Goal: Ask a question

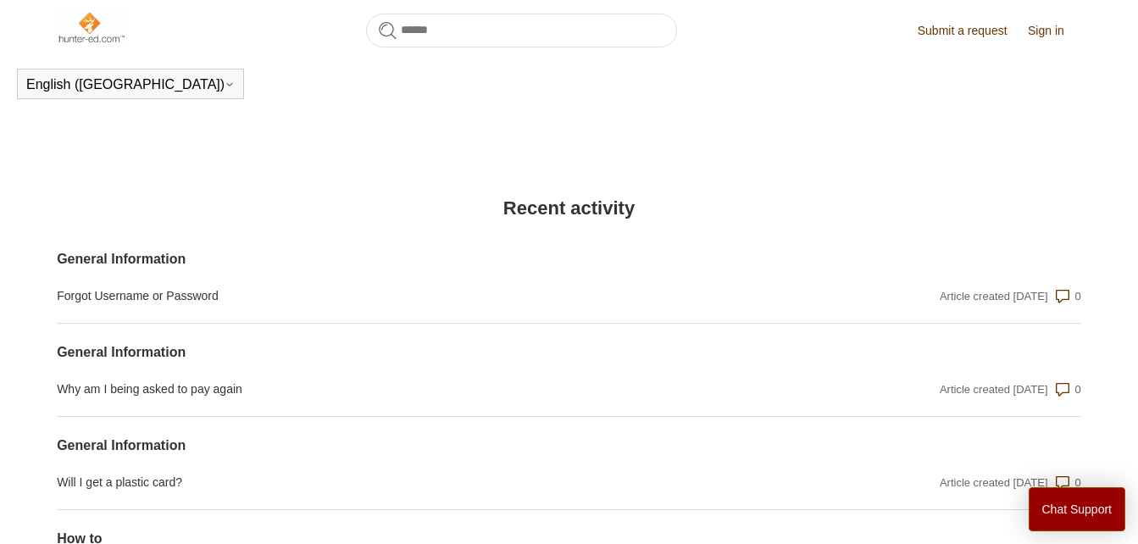
scroll to position [1350, 0]
click at [1113, 522] on button "Chat Support" at bounding box center [1077, 509] width 97 height 44
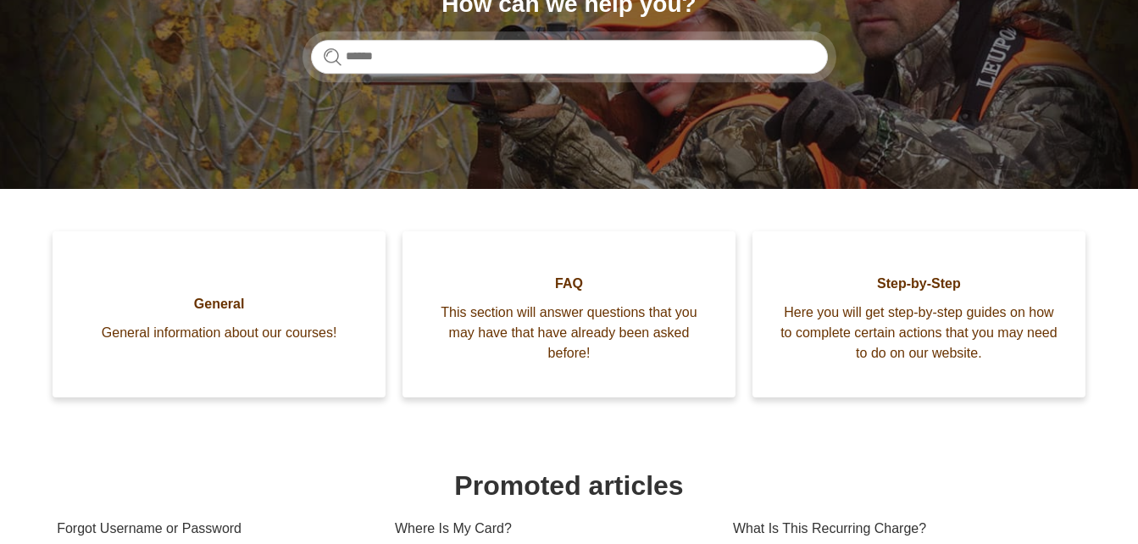
scroll to position [0, 0]
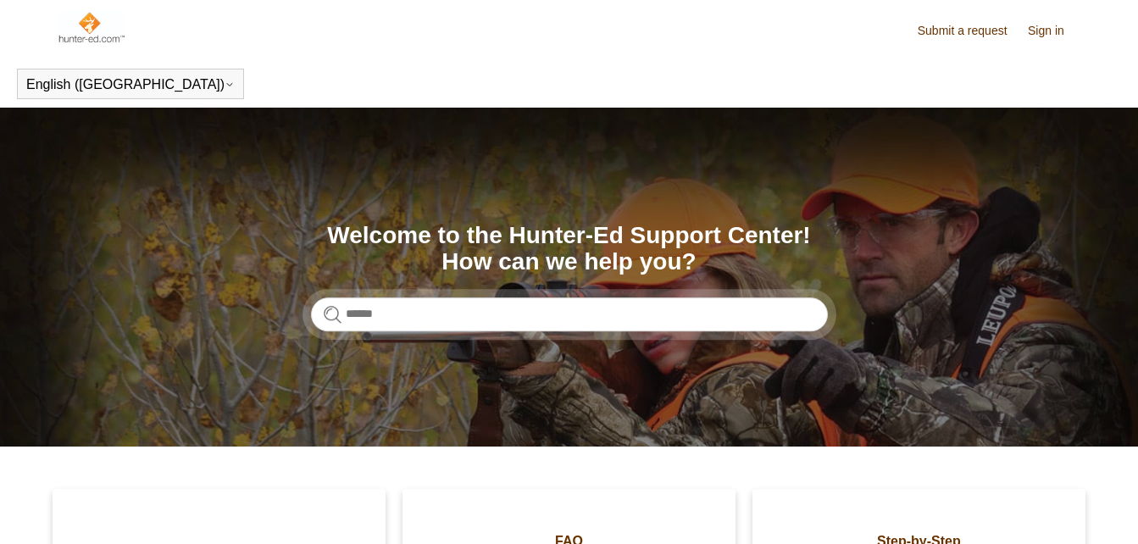
click at [951, 37] on link "Submit a request" at bounding box center [971, 31] width 107 height 18
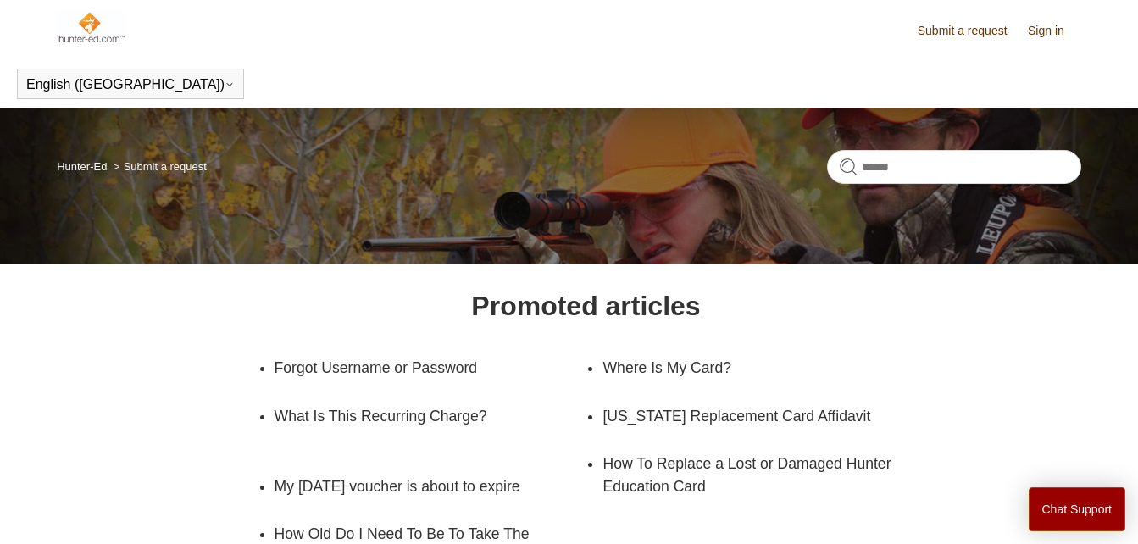
click at [1051, 35] on link "Sign in" at bounding box center [1054, 31] width 53 height 18
